Goal: Task Accomplishment & Management: Use online tool/utility

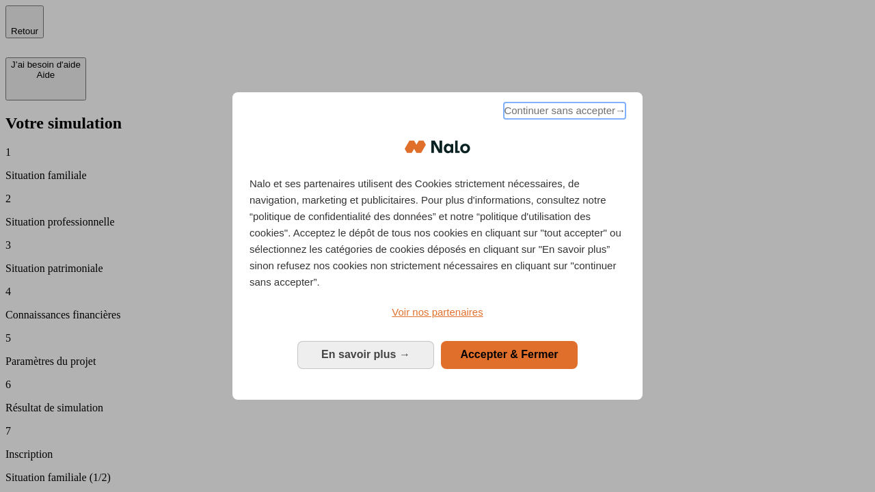
click at [563, 113] on span "Continuer sans accepter →" at bounding box center [565, 111] width 122 height 16
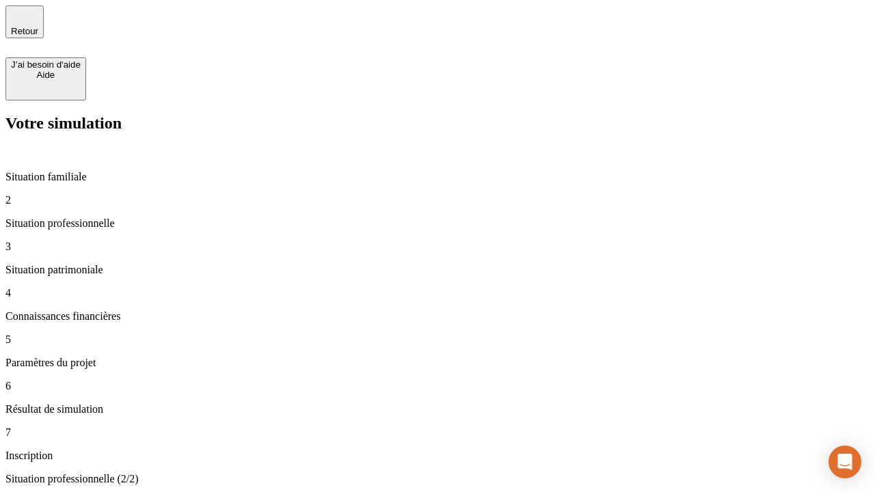
type input "30 000"
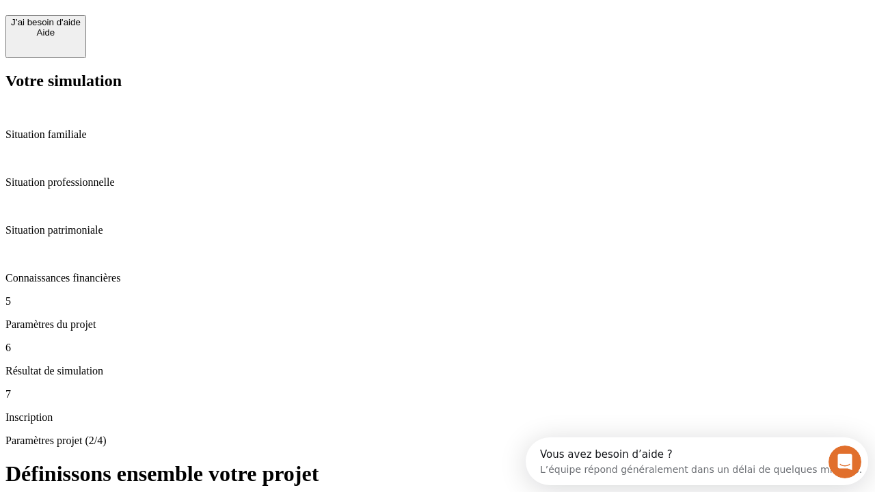
scroll to position [26, 0]
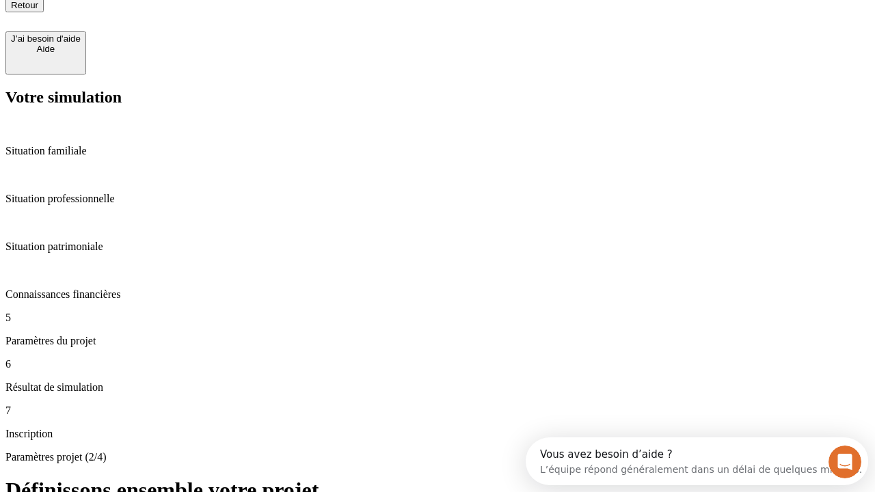
type input "25"
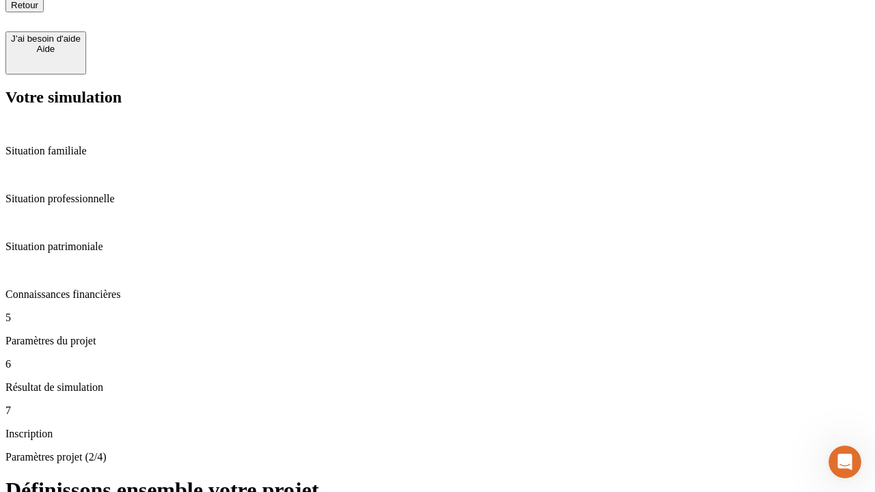
type input "64"
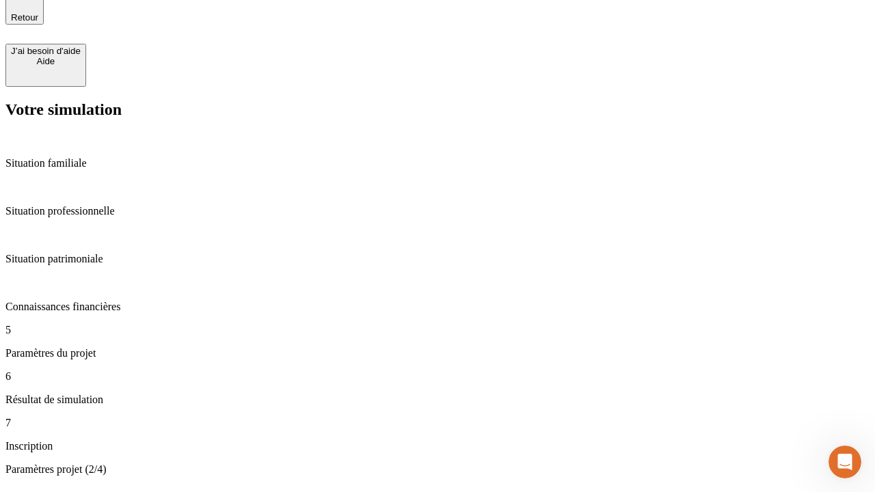
type input "1 000"
type input "640"
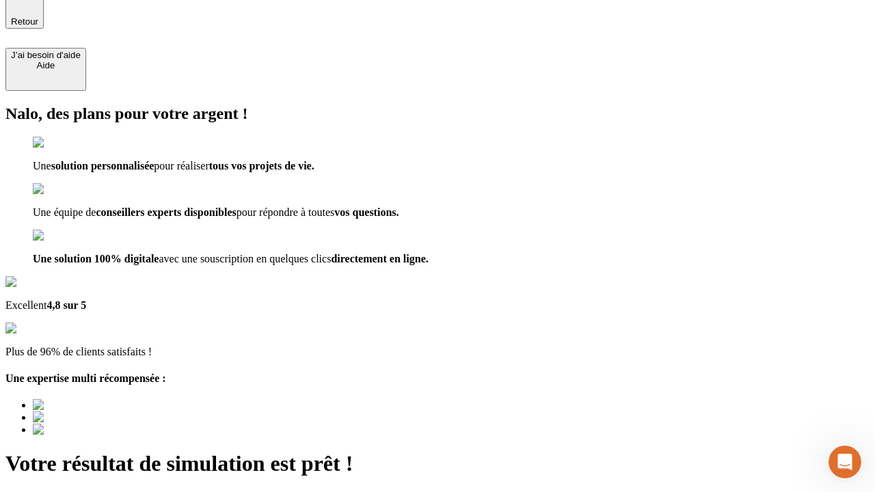
type input "[EMAIL_ADDRESS][PERSON_NAME][DOMAIN_NAME]"
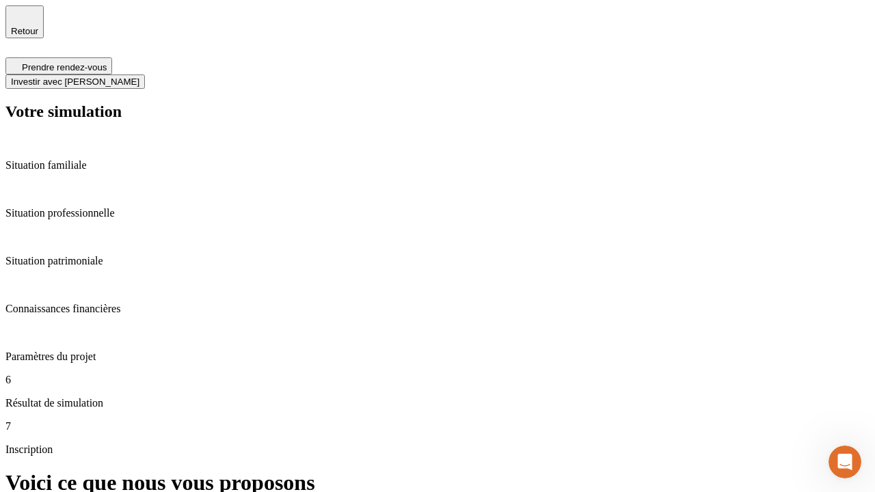
click at [139, 77] on span "Investir avec [PERSON_NAME]" at bounding box center [75, 82] width 128 height 10
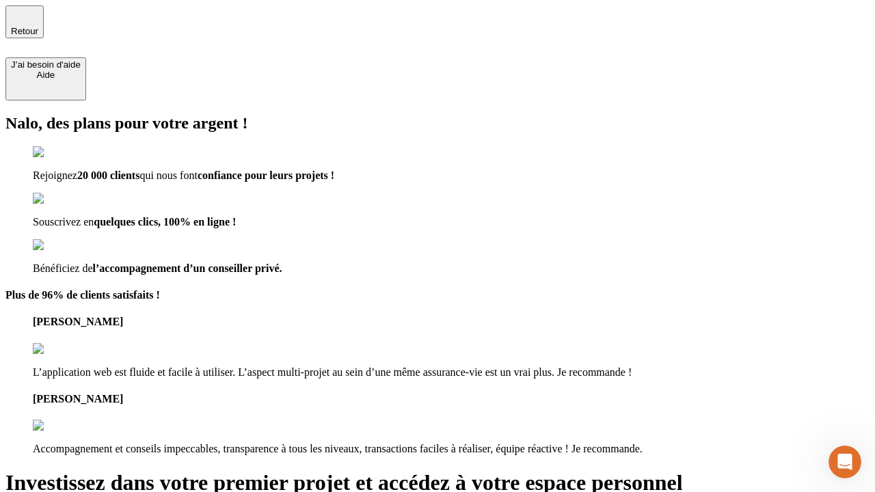
type input "abc"
